Goal: Complete application form

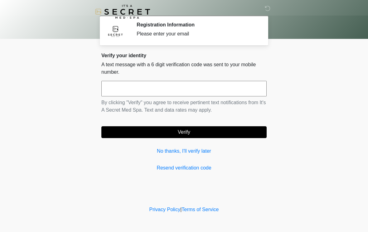
click at [160, 89] on input "text" at bounding box center [183, 89] width 165 height 16
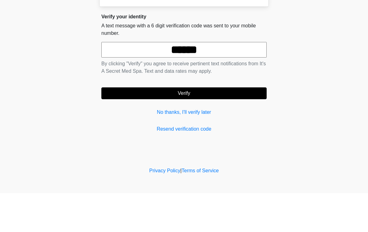
type input "******"
click at [183, 127] on button "Verify" at bounding box center [183, 133] width 165 height 12
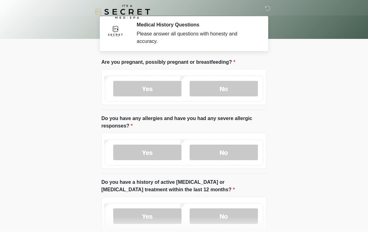
click at [232, 88] on label "No" at bounding box center [223, 89] width 68 height 16
click at [222, 152] on label "No" at bounding box center [223, 153] width 68 height 16
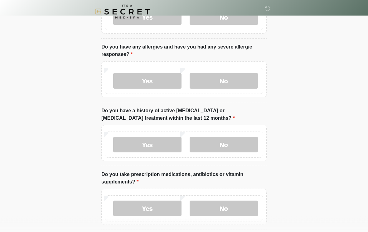
scroll to position [72, 0]
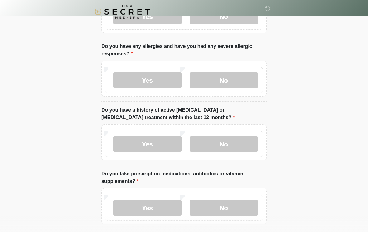
click at [226, 146] on label "No" at bounding box center [223, 144] width 68 height 16
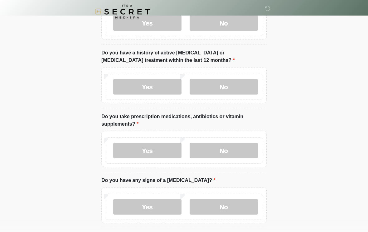
scroll to position [130, 0]
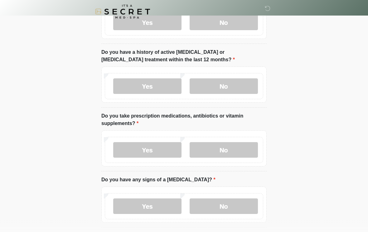
click at [157, 149] on label "Yes" at bounding box center [147, 151] width 68 height 16
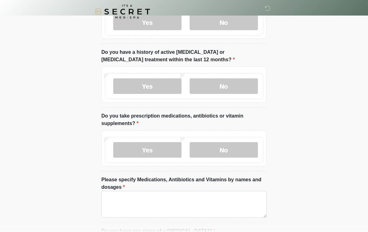
scroll to position [130, 0]
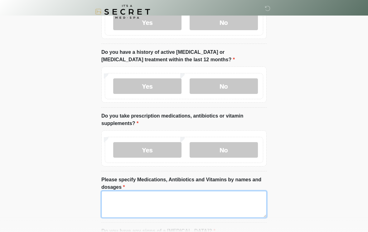
click at [157, 202] on textarea "Please specify Medications, Antibiotics and Vitamins by names and dosages" at bounding box center [183, 204] width 165 height 27
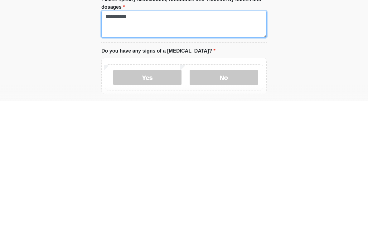
type textarea "**********"
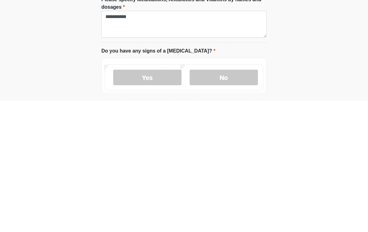
click at [223, 201] on label "No" at bounding box center [223, 209] width 68 height 16
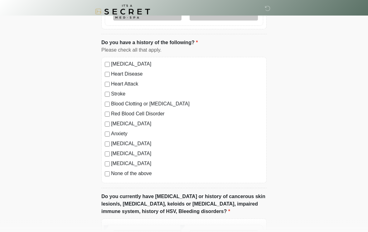
scroll to position [377, 0]
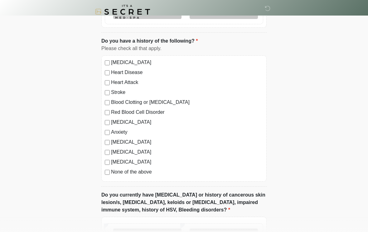
click at [111, 170] on label "None of the above" at bounding box center [187, 172] width 152 height 7
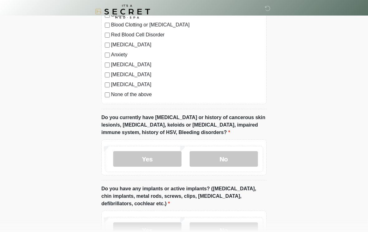
scroll to position [455, 0]
click at [220, 155] on label "No" at bounding box center [223, 159] width 68 height 16
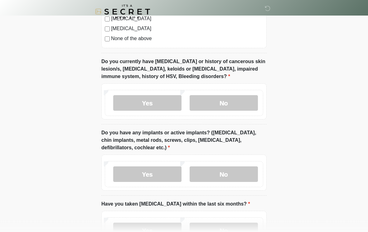
scroll to position [511, 0]
click at [154, 175] on label "Yes" at bounding box center [147, 175] width 68 height 16
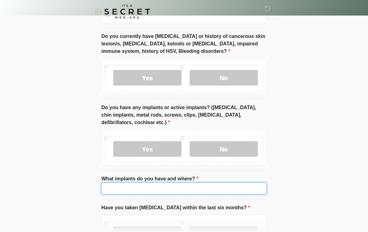
click at [162, 188] on input "What implants do you have and where?" at bounding box center [183, 189] width 165 height 12
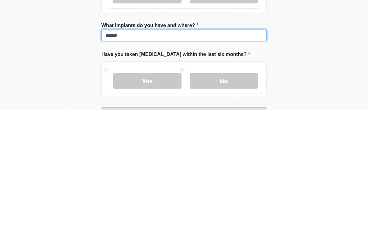
scroll to position [568, 0]
type input "******"
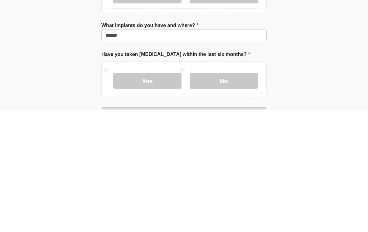
click at [225, 195] on label "No" at bounding box center [223, 203] width 68 height 16
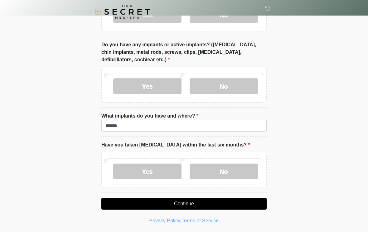
click at [184, 201] on button "Continue" at bounding box center [183, 204] width 165 height 12
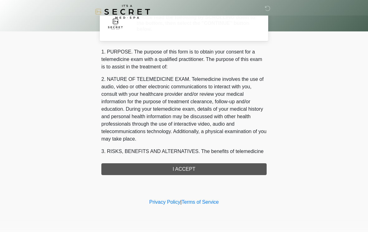
scroll to position [0, 0]
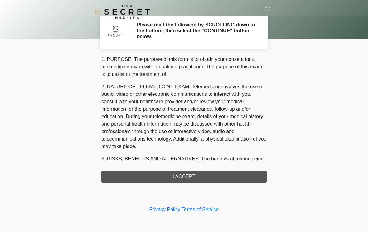
click at [188, 178] on div "1. PURPOSE. The purpose of this form is to obtain your consent for a telemedici…" at bounding box center [183, 119] width 165 height 127
click at [184, 175] on div "1. PURPOSE. The purpose of this form is to obtain your consent for a telemedici…" at bounding box center [183, 119] width 165 height 127
click at [171, 177] on div "1. PURPOSE. The purpose of this form is to obtain your consent for a telemedici…" at bounding box center [183, 119] width 165 height 127
click at [188, 177] on div "1. PURPOSE. The purpose of this form is to obtain your consent for a telemedici…" at bounding box center [183, 119] width 165 height 127
click at [181, 177] on div "1. PURPOSE. The purpose of this form is to obtain your consent for a telemedici…" at bounding box center [183, 119] width 165 height 127
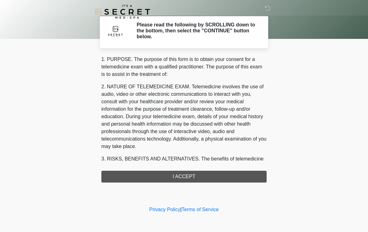
click at [180, 174] on div "1. PURPOSE. The purpose of this form is to obtain your consent for a telemedici…" at bounding box center [183, 119] width 165 height 127
click at [187, 177] on div "1. PURPOSE. The purpose of this form is to obtain your consent for a telemedici…" at bounding box center [183, 119] width 165 height 127
click at [184, 175] on div "1. PURPOSE. The purpose of this form is to obtain your consent for a telemedici…" at bounding box center [183, 119] width 165 height 127
click at [174, 178] on div "1. PURPOSE. The purpose of this form is to obtain your consent for a telemedici…" at bounding box center [183, 119] width 165 height 127
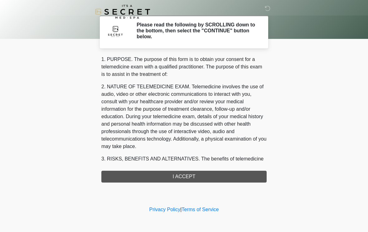
click at [179, 179] on div "1. PURPOSE. The purpose of this form is to obtain your consent for a telemedici…" at bounding box center [183, 119] width 165 height 127
click at [179, 178] on div "1. PURPOSE. The purpose of this form is to obtain your consent for a telemedici…" at bounding box center [183, 119] width 165 height 127
click at [181, 179] on div "1. PURPOSE. The purpose of this form is to obtain your consent for a telemedici…" at bounding box center [183, 119] width 165 height 127
click at [178, 174] on div "1. PURPOSE. The purpose of this form is to obtain your consent for a telemedici…" at bounding box center [183, 119] width 165 height 127
click at [170, 35] on h2 "Please read the following by SCROLLING down to the bottom, then select the "CON…" at bounding box center [196, 31] width 121 height 18
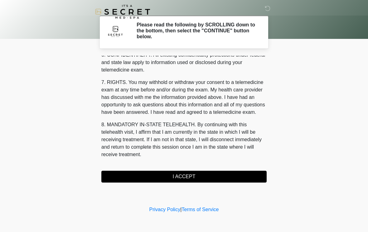
scroll to position [254, 0]
click at [184, 177] on button "I ACCEPT" at bounding box center [183, 177] width 165 height 12
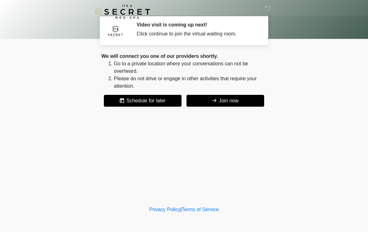
click at [223, 99] on button "Join now" at bounding box center [225, 101] width 78 height 12
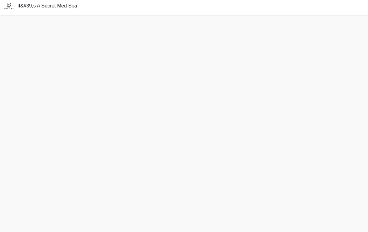
scroll to position [5, 0]
